Goal: Find specific page/section: Find specific page/section

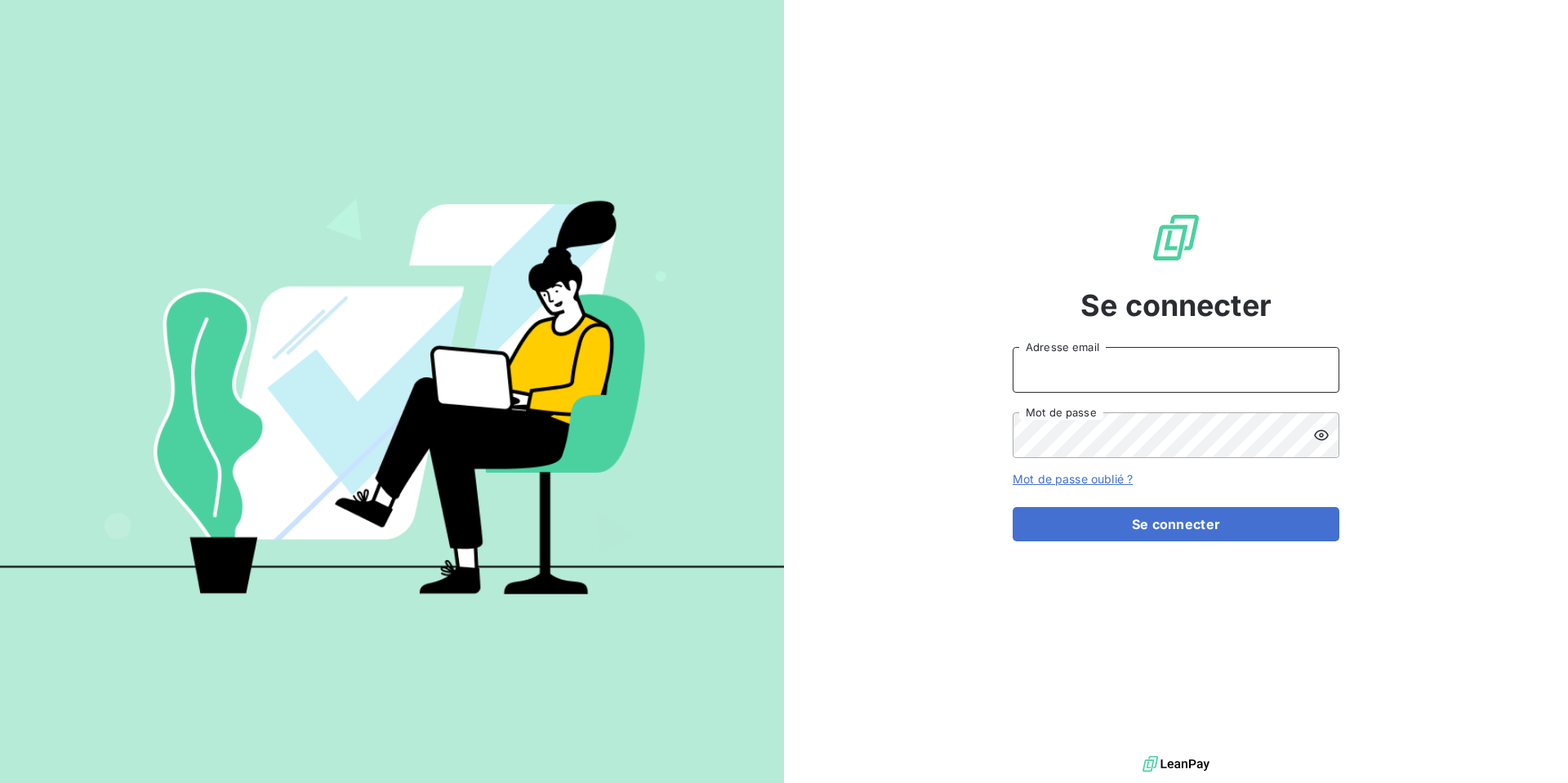
click at [1121, 367] on input "Adresse email" at bounding box center [1176, 370] width 326 height 46
type input "[EMAIL_ADDRESS][DOMAIN_NAME]"
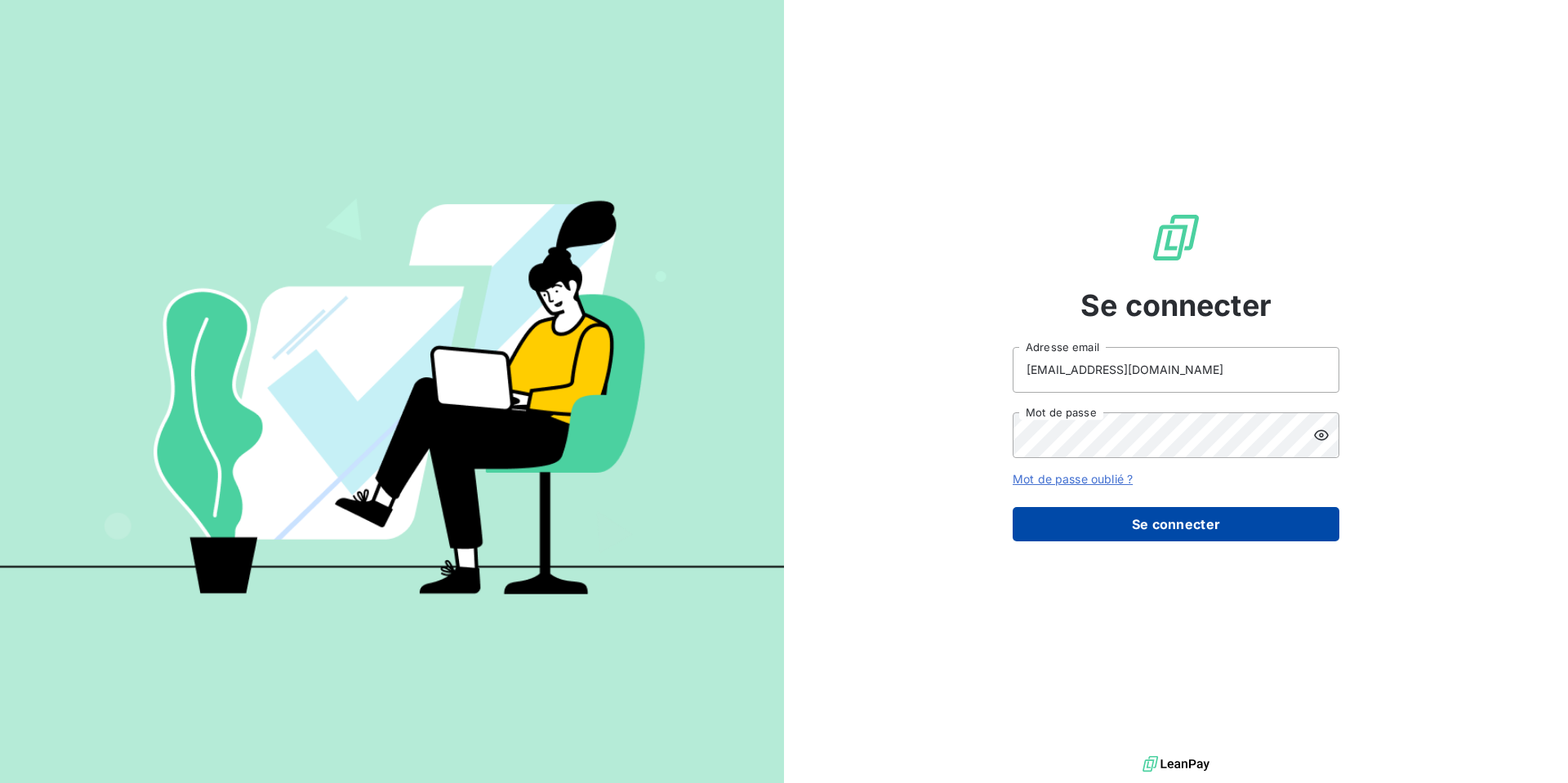
click at [1199, 516] on button "Se connecter" at bounding box center [1176, 524] width 326 height 34
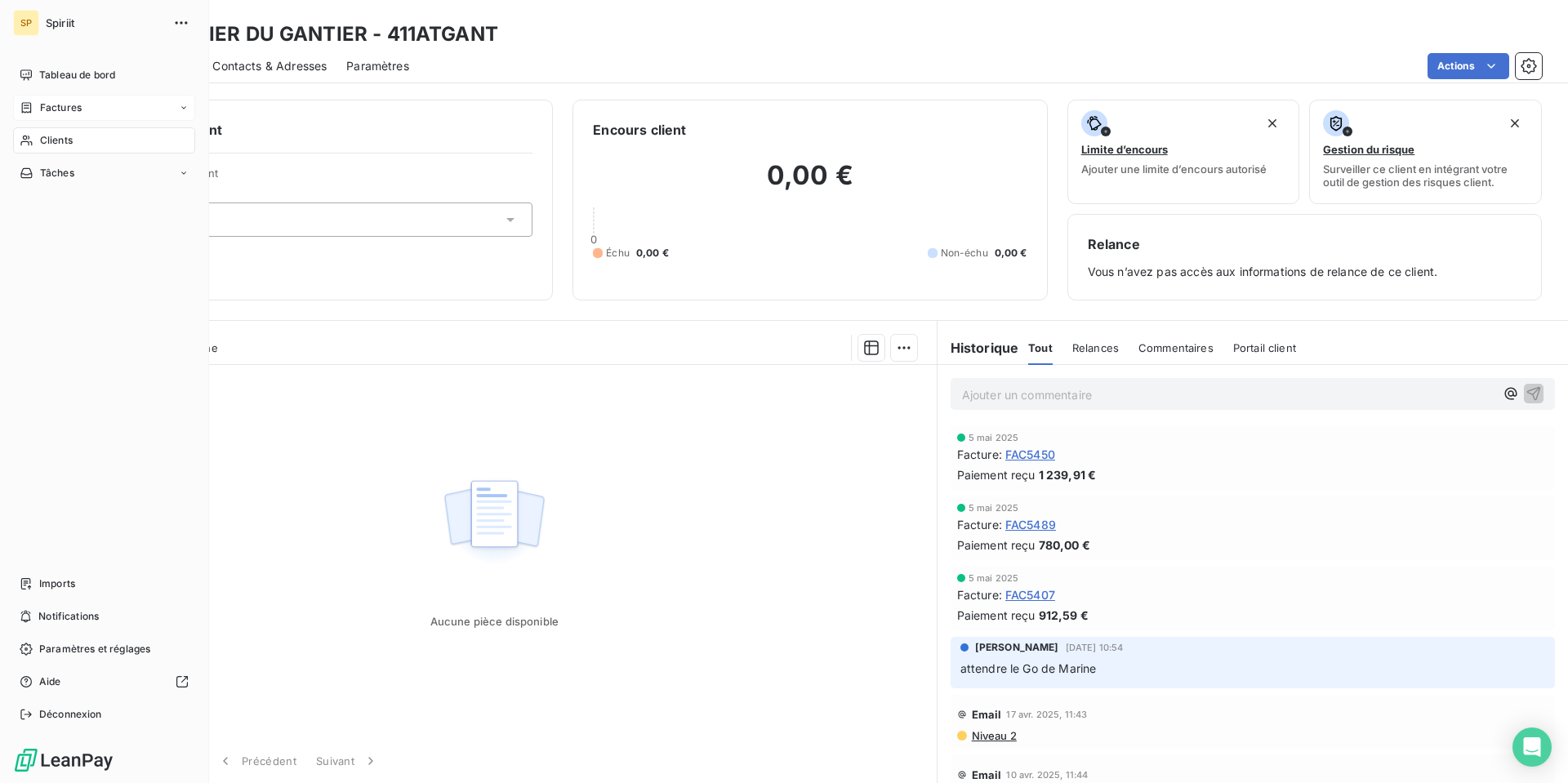
click at [56, 108] on span "Factures" at bounding box center [61, 108] width 41 height 15
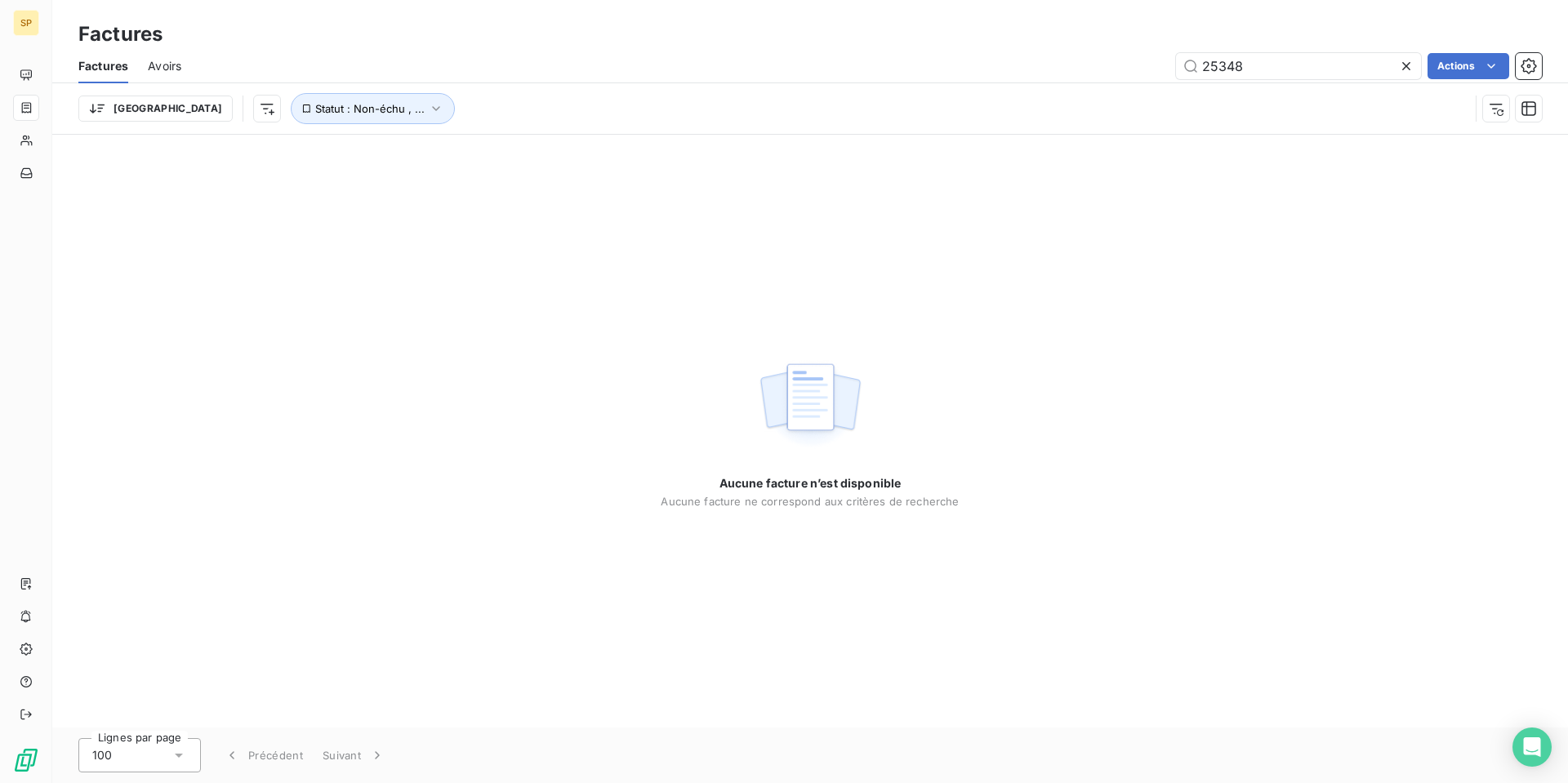
drag, startPoint x: 1260, startPoint y: 64, endPoint x: 1055, endPoint y: 64, distance: 205.0
click at [1055, 64] on div "25348 Actions" at bounding box center [871, 66] width 1341 height 26
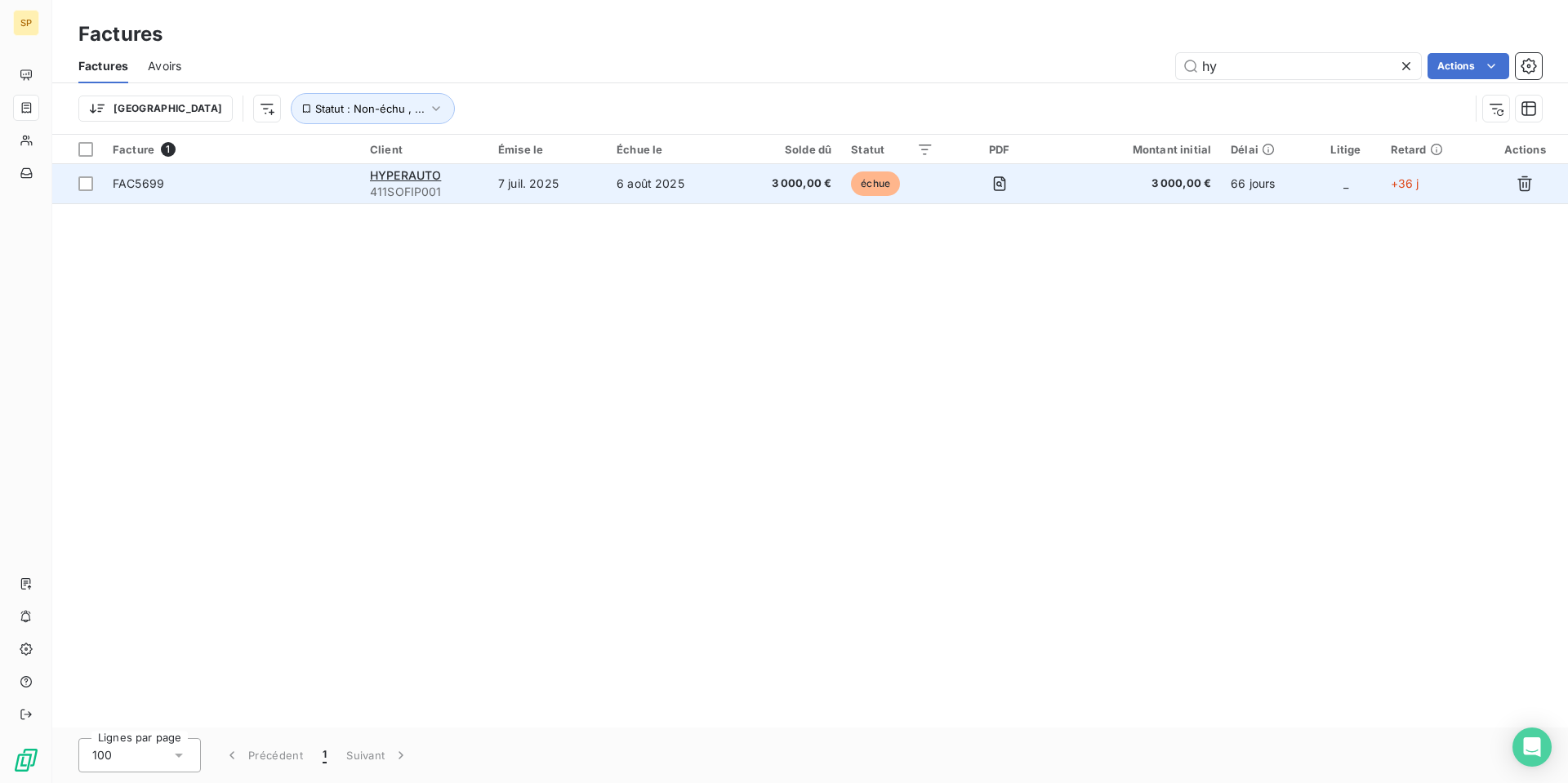
type input "hy"
click at [329, 193] on td "FAC5699" at bounding box center [232, 184] width 257 height 40
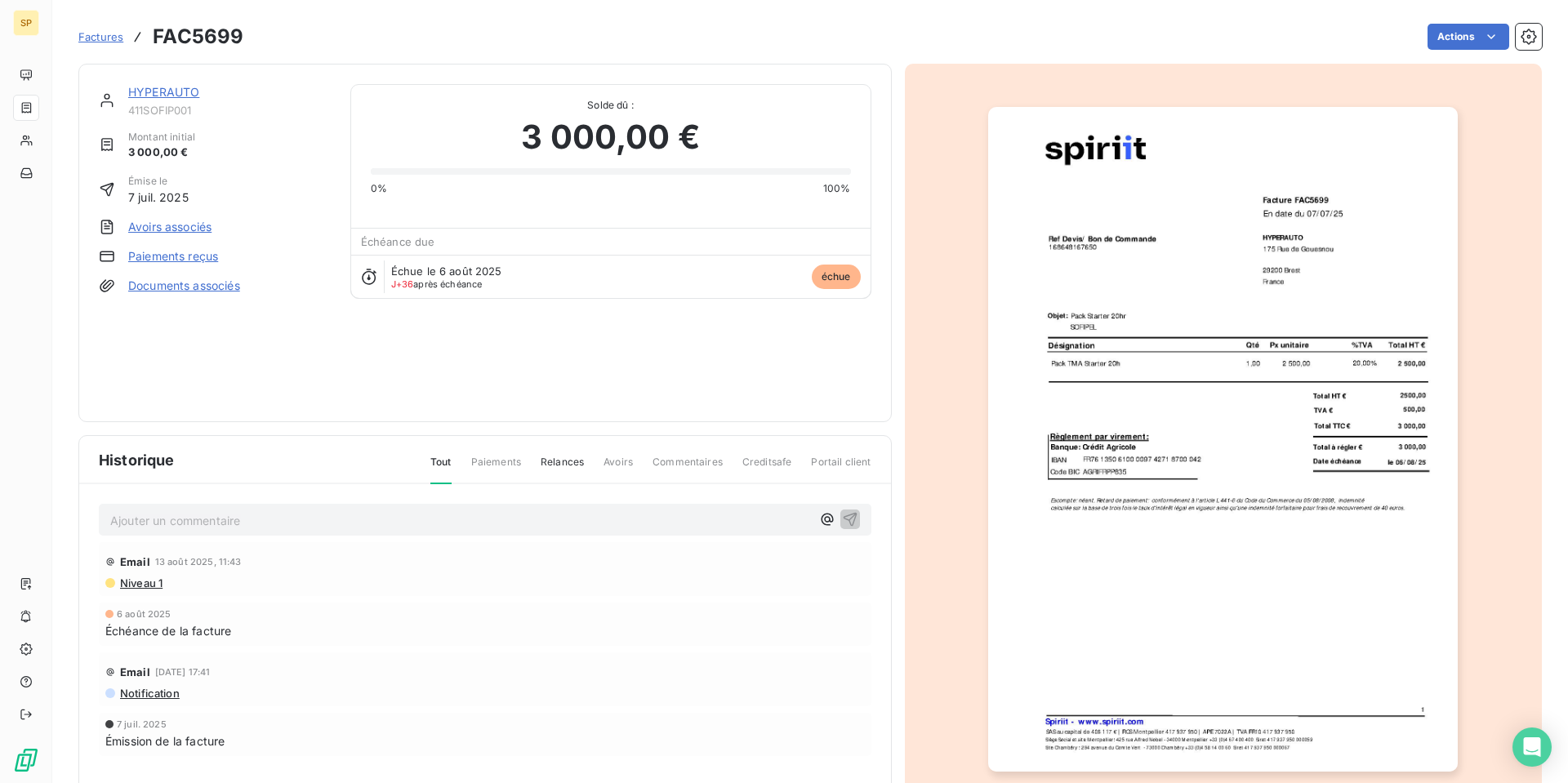
click at [567, 469] on span "Relances" at bounding box center [562, 469] width 43 height 28
click at [675, 463] on span "Commentaires" at bounding box center [687, 469] width 70 height 28
click at [691, 460] on span "Commentaires" at bounding box center [687, 469] width 70 height 28
click at [667, 465] on span "Commentaires" at bounding box center [687, 469] width 70 height 28
click at [675, 609] on div "Email [DATE] 17:41" at bounding box center [485, 622] width 759 height 26
